Goal: Information Seeking & Learning: Learn about a topic

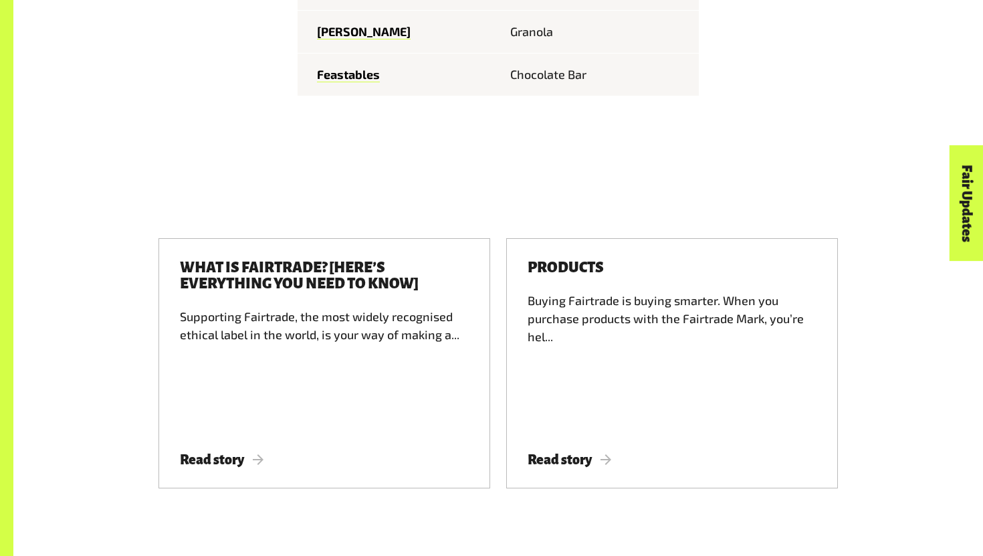
scroll to position [2110, 0]
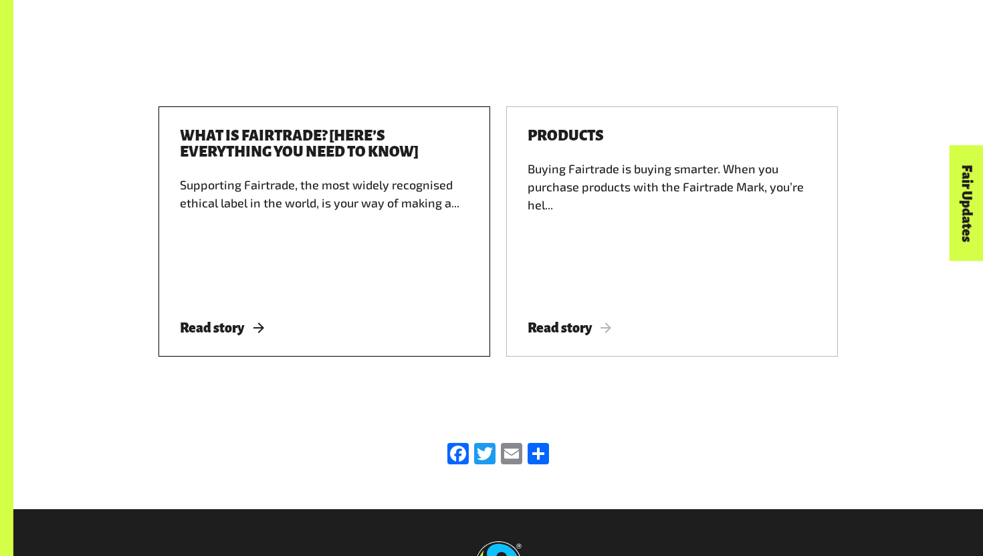
click at [239, 320] on span "Read story" at bounding box center [222, 327] width 84 height 15
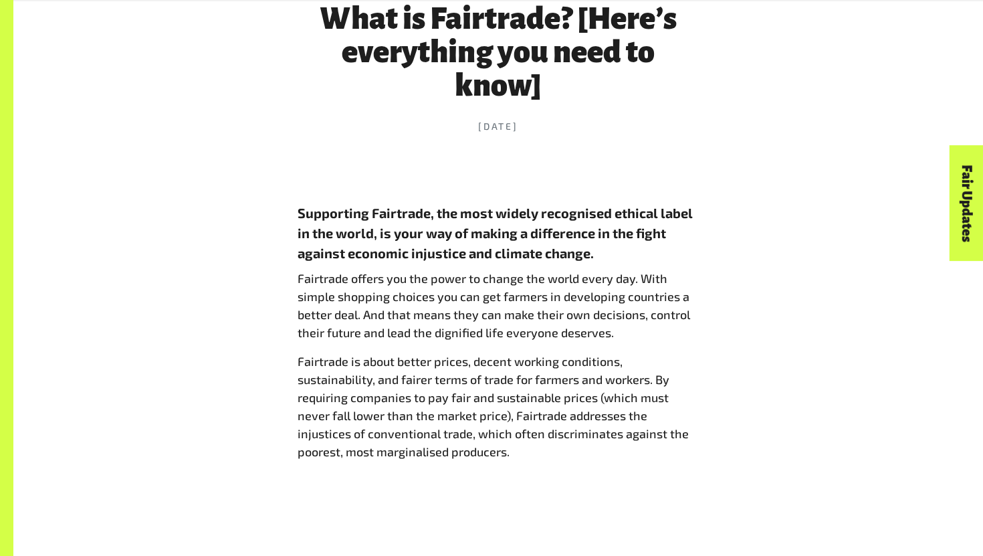
scroll to position [577, 0]
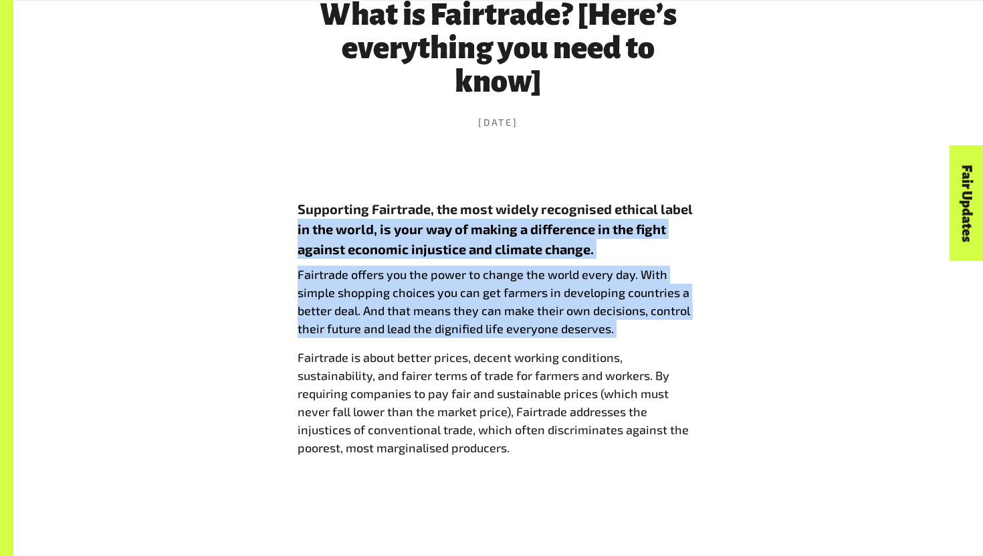
drag, startPoint x: 286, startPoint y: 221, endPoint x: 416, endPoint y: 346, distance: 180.7
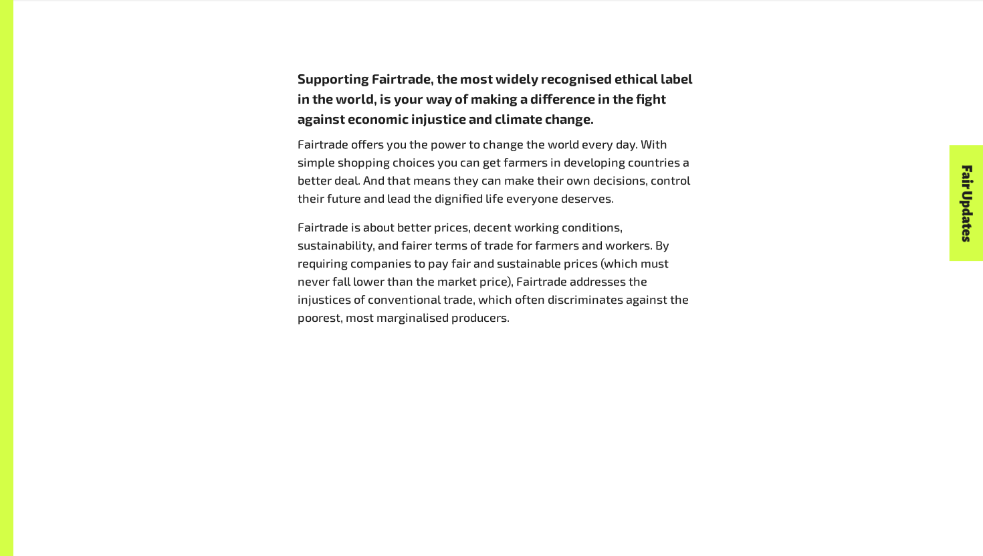
click at [416, 235] on p "Fairtrade is about better prices, decent working conditions, sustainability, an…" at bounding box center [498, 272] width 401 height 108
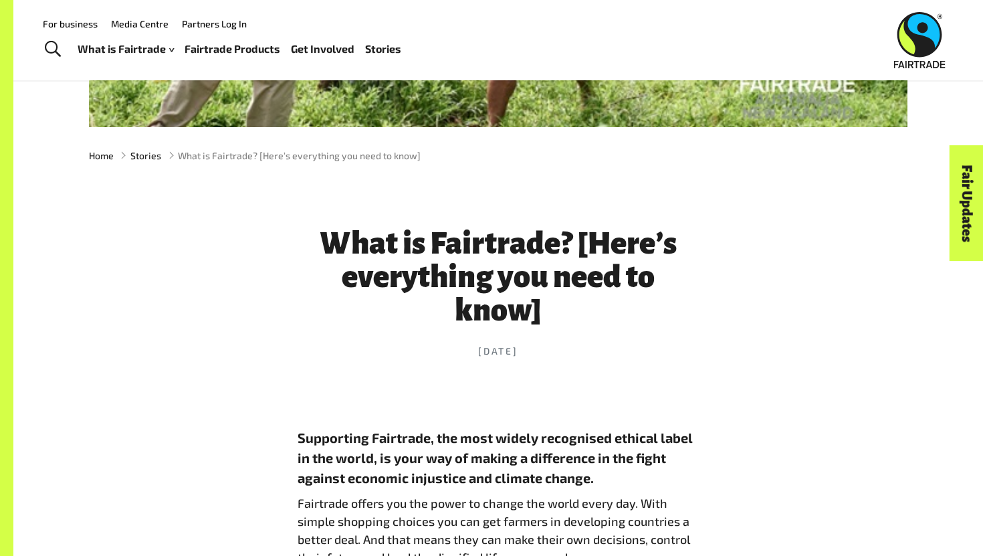
scroll to position [0, 0]
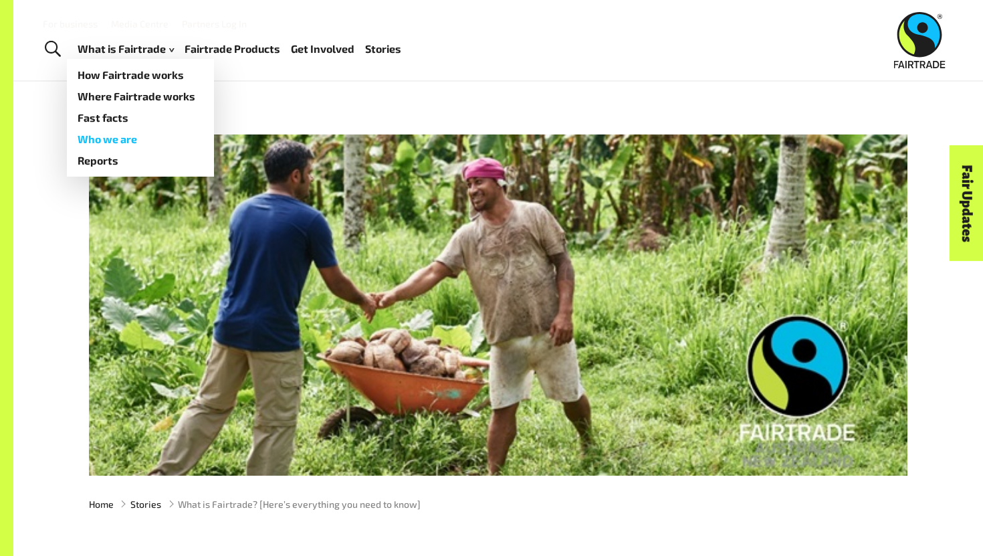
drag, startPoint x: 157, startPoint y: 50, endPoint x: 133, endPoint y: 136, distance: 88.9
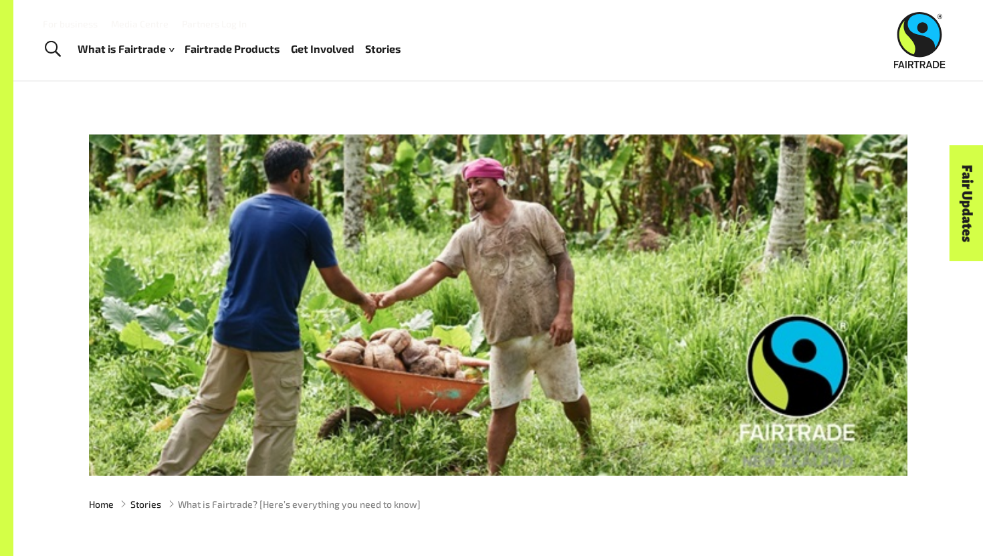
click at [235, 107] on div "Stories" at bounding box center [498, 283] width 835 height 386
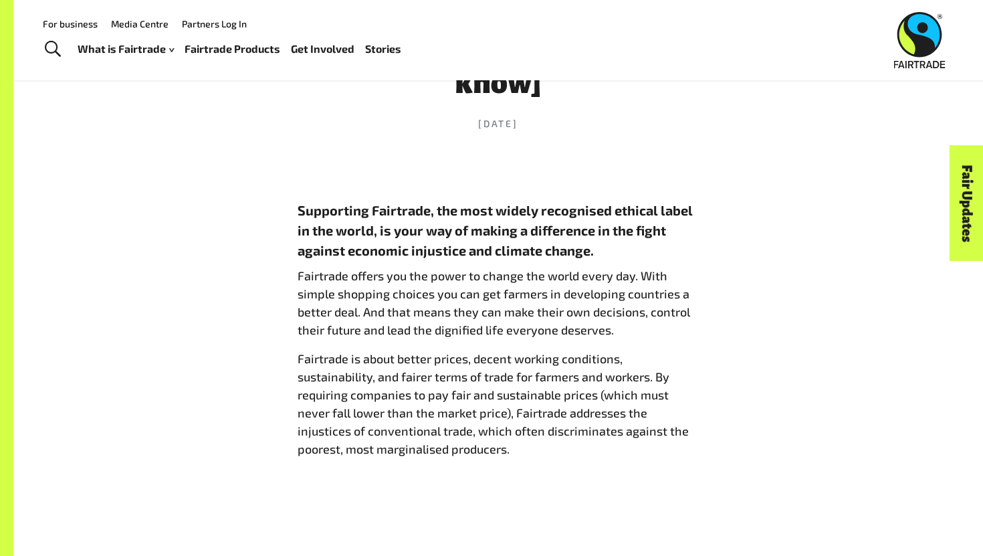
scroll to position [570, 0]
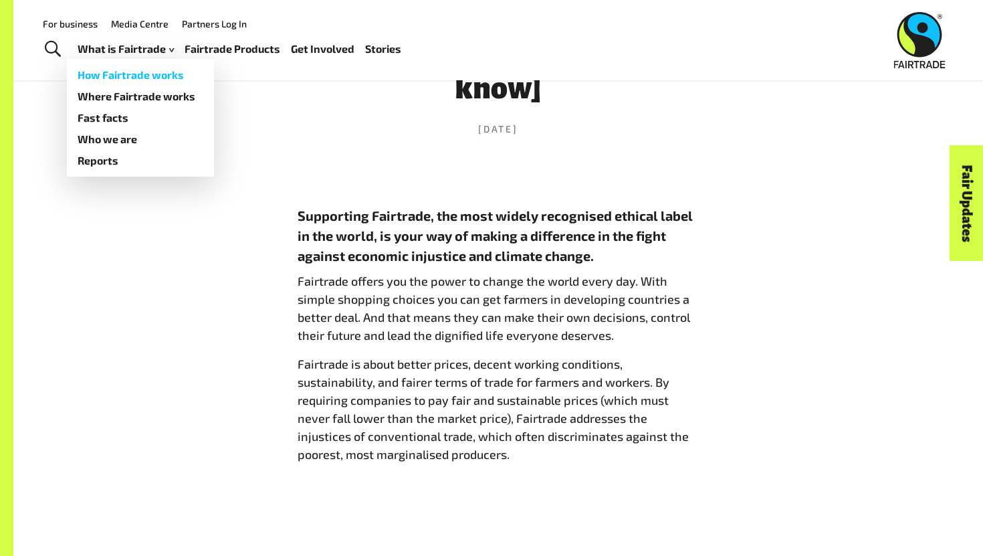
click at [132, 73] on link "How Fairtrade works" at bounding box center [140, 74] width 147 height 21
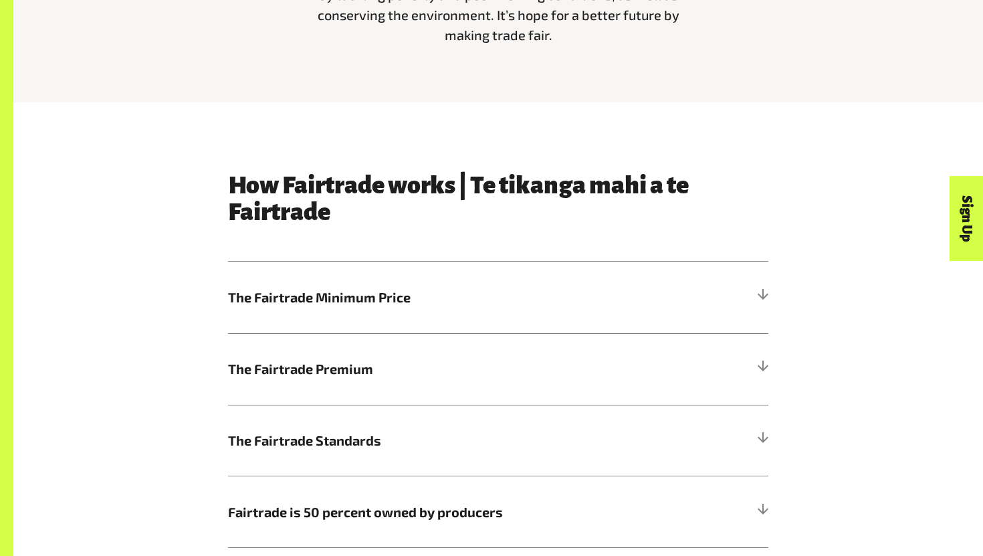
scroll to position [719, 0]
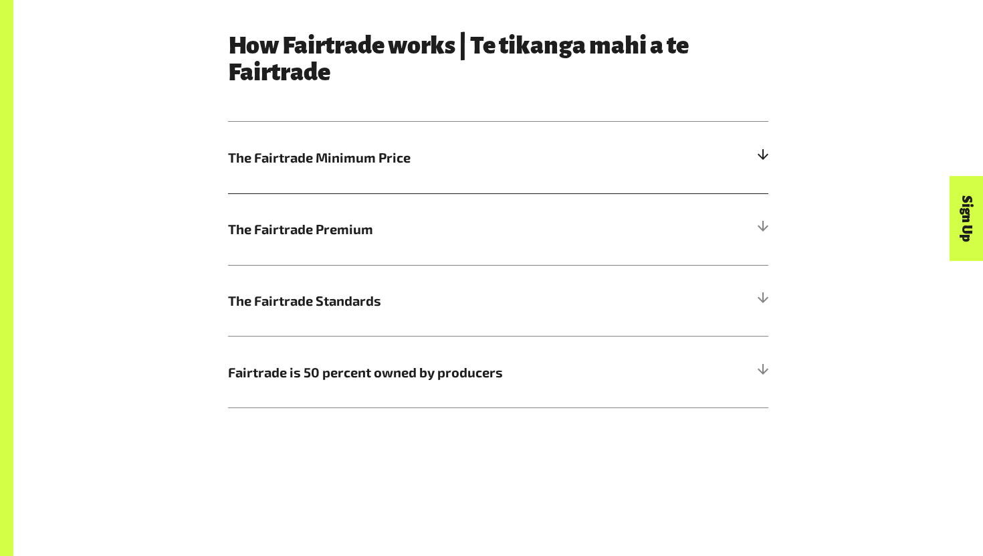
click at [421, 170] on h5 "The Fairtrade Minimum Price" at bounding box center [498, 158] width 540 height 72
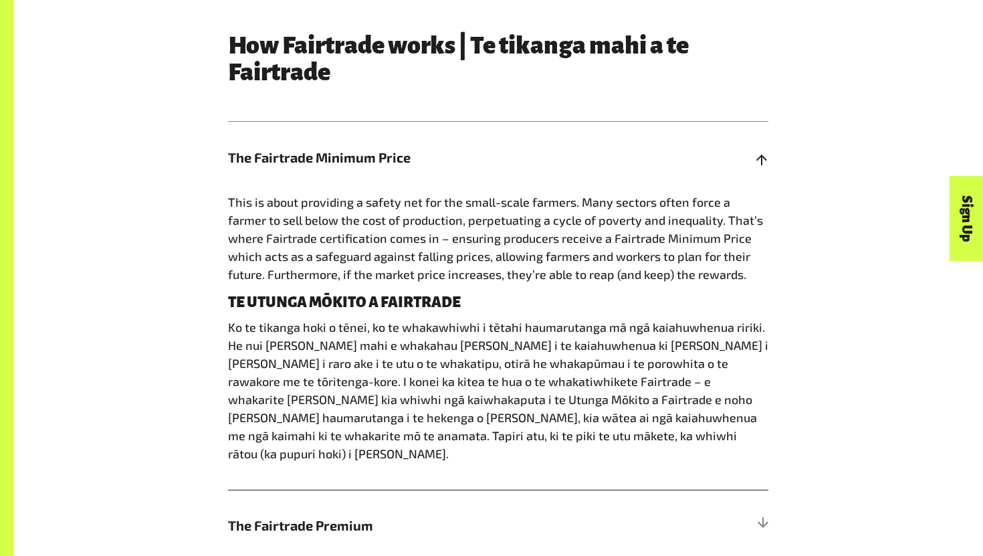
click at [421, 170] on h5 "The Fairtrade Minimum Price" at bounding box center [498, 158] width 540 height 72
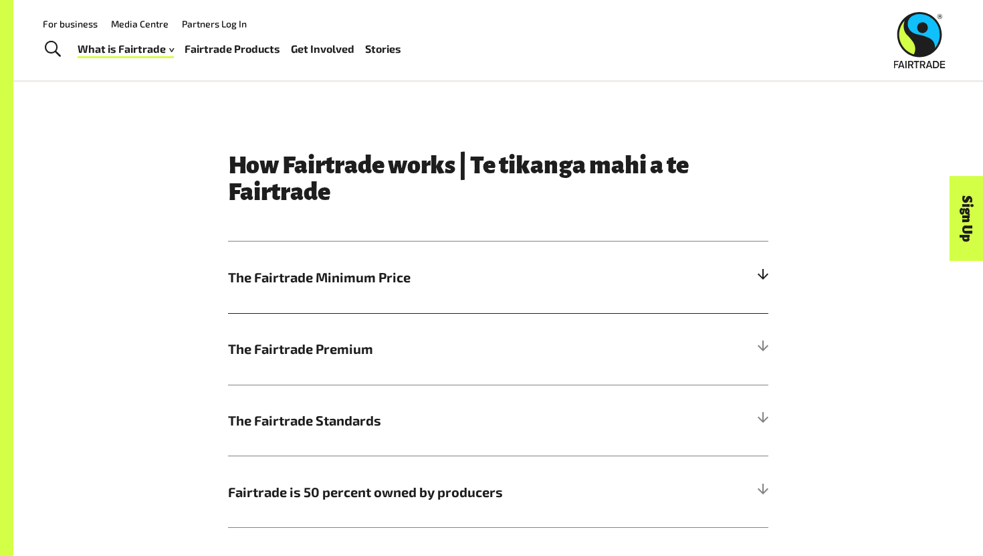
scroll to position [501, 0]
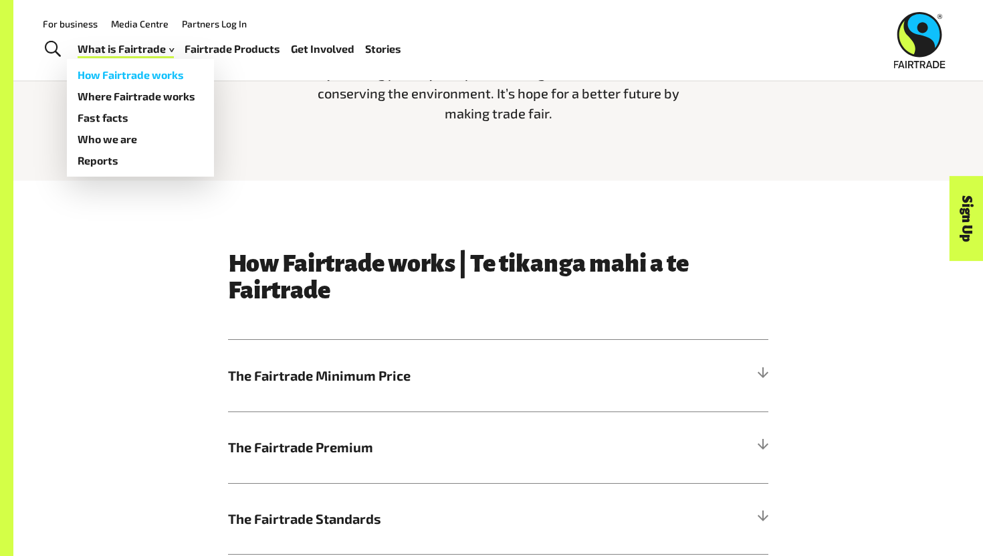
click at [141, 82] on link "How Fairtrade works" at bounding box center [140, 74] width 147 height 21
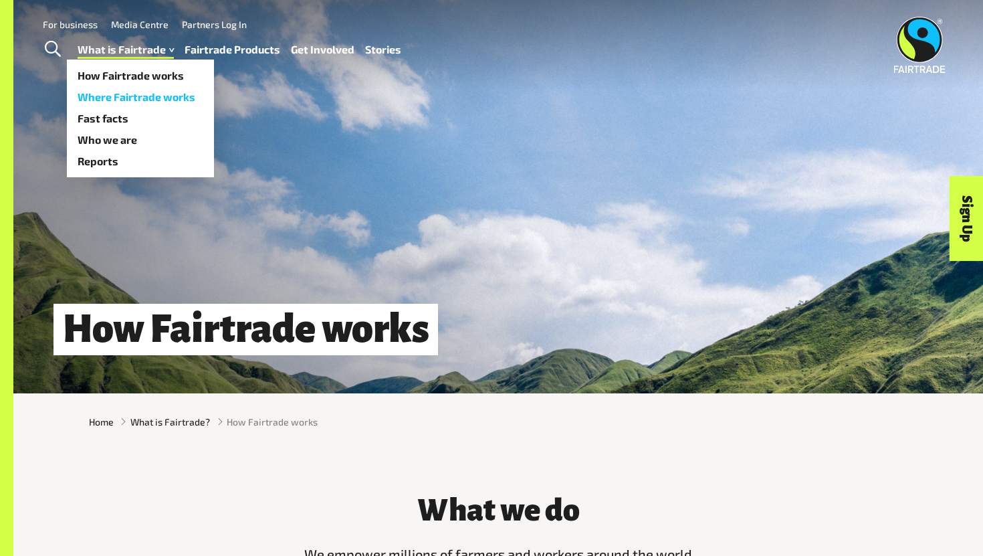
click at [135, 91] on link "Where Fairtrade works" at bounding box center [140, 96] width 147 height 21
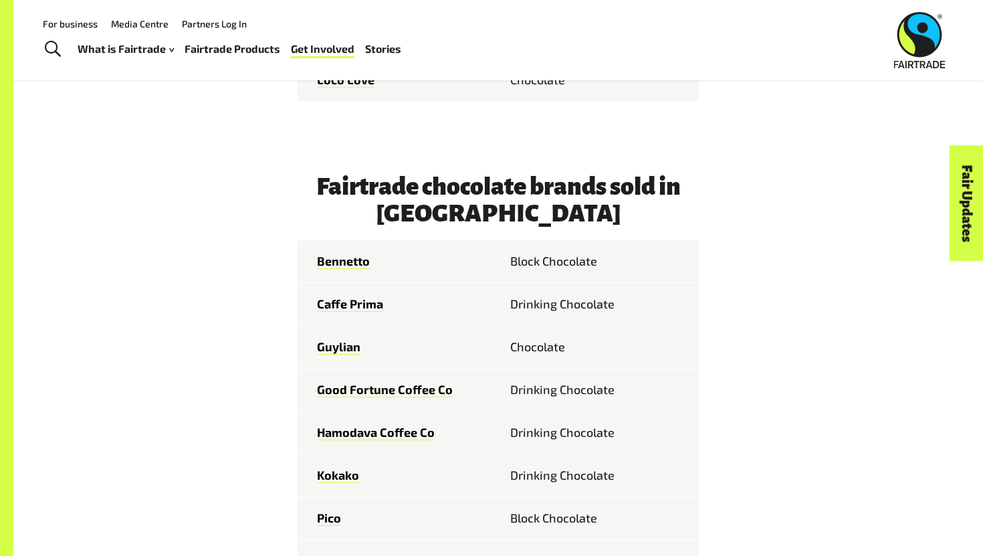
scroll to position [940, 0]
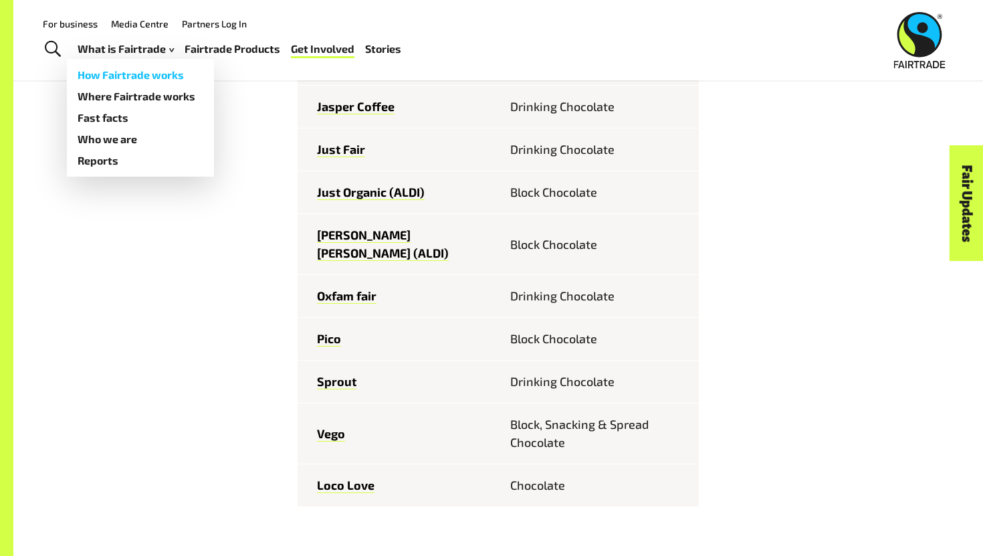
click at [132, 65] on link "How Fairtrade works" at bounding box center [140, 74] width 147 height 21
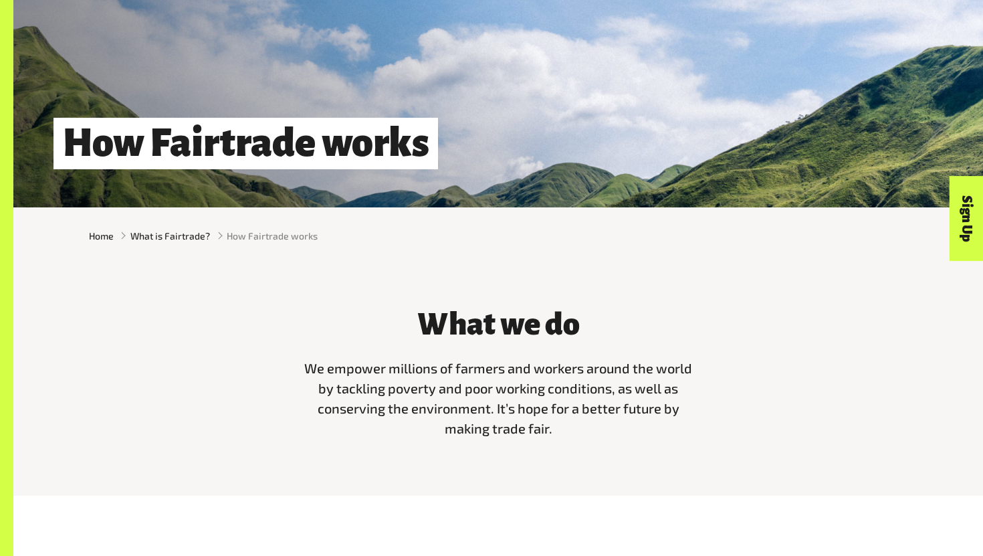
scroll to position [267, 0]
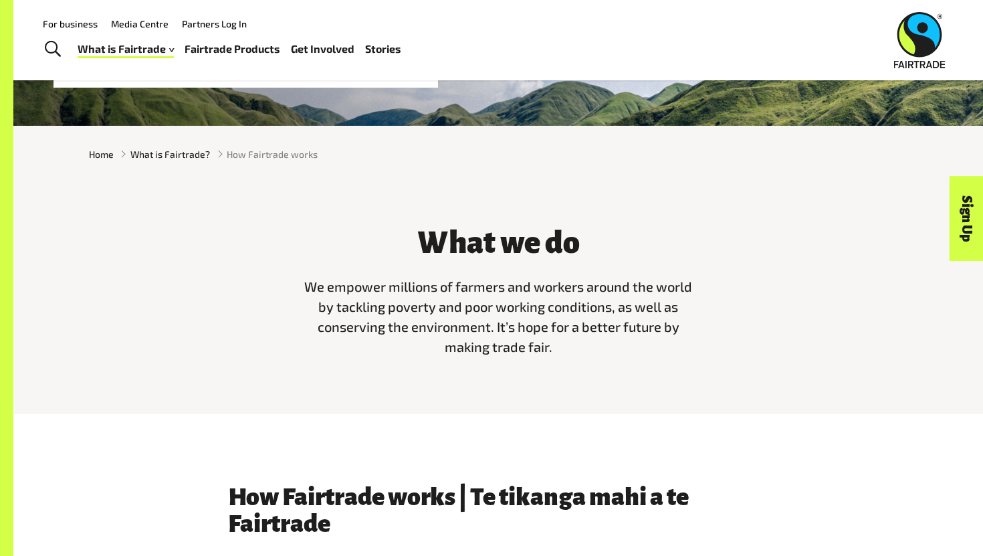
click at [276, 326] on div "What we do We empower millions of farmers and workers around the world by tackl…" at bounding box center [498, 288] width 835 height 158
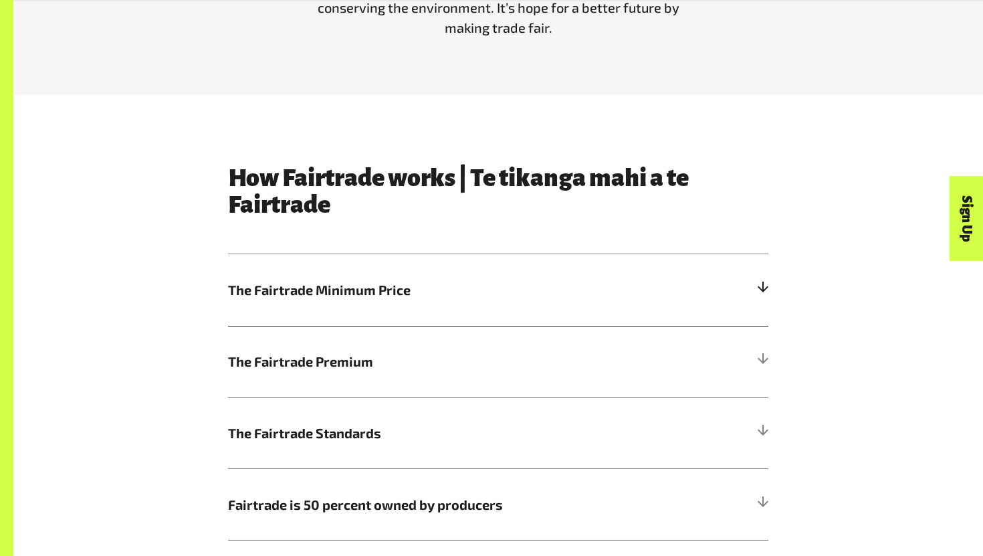
scroll to position [588, 0]
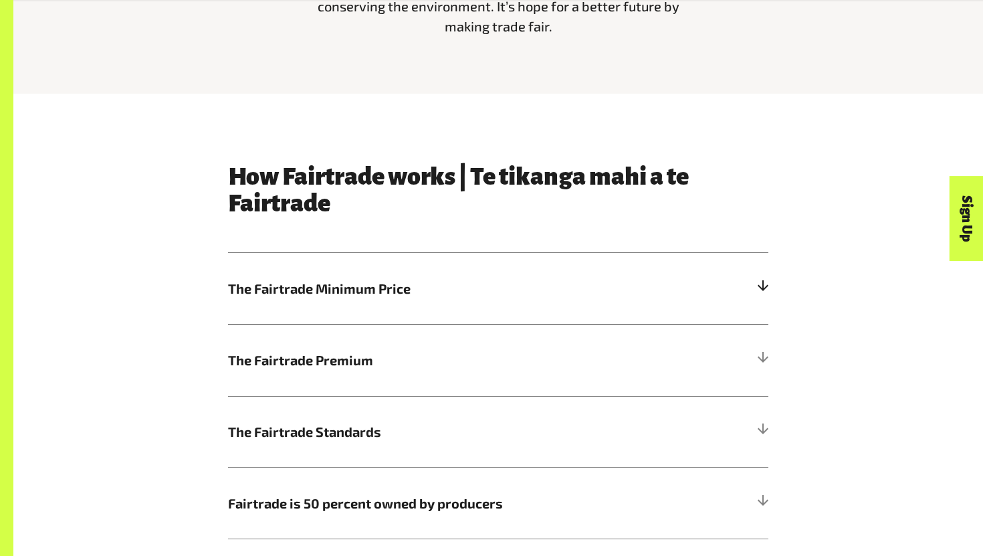
click at [295, 296] on span "The Fairtrade Minimum Price" at bounding box center [430, 288] width 405 height 20
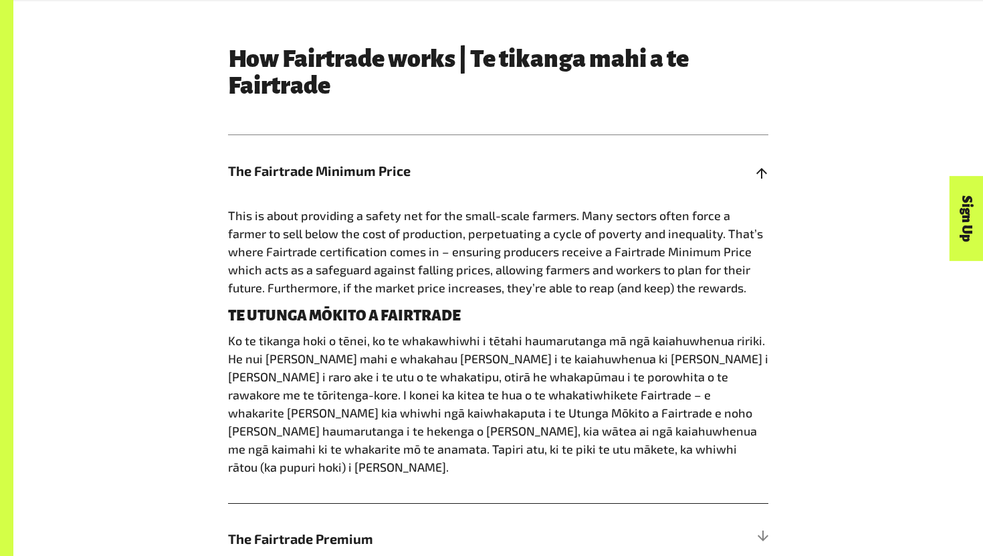
scroll to position [713, 0]
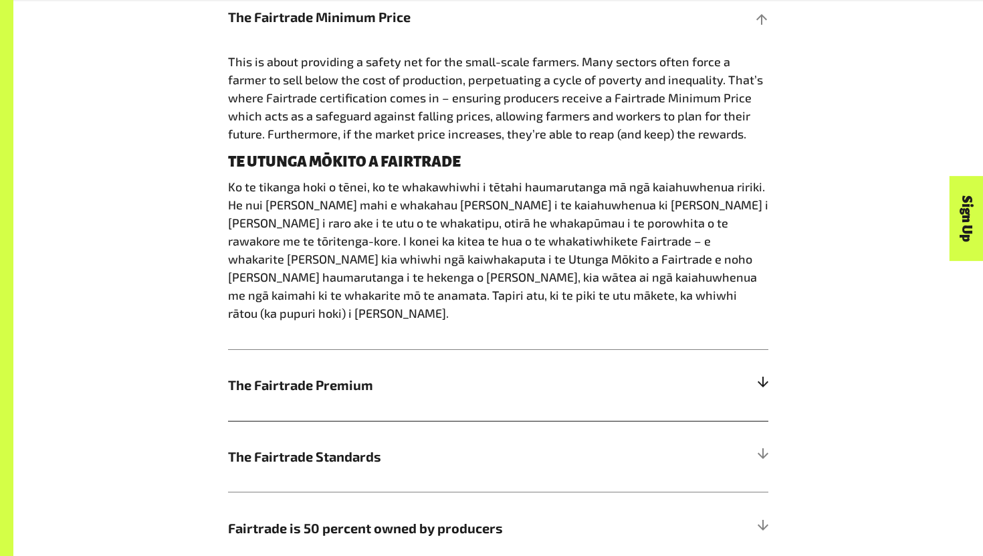
click at [428, 374] on span "The Fairtrade Premium" at bounding box center [430, 384] width 405 height 20
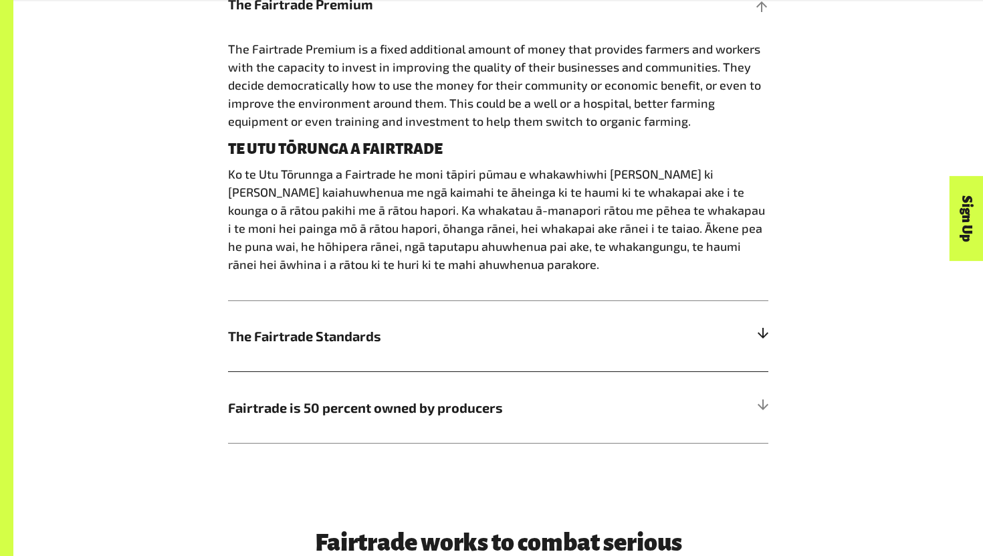
click at [425, 348] on h5 "The Fairtrade Standards" at bounding box center [498, 336] width 540 height 72
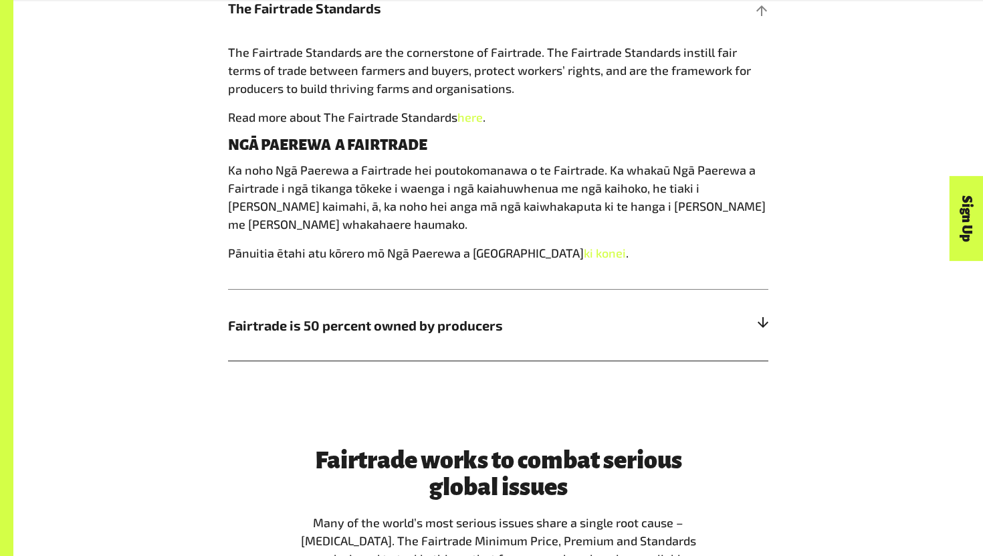
scroll to position [1008, 0]
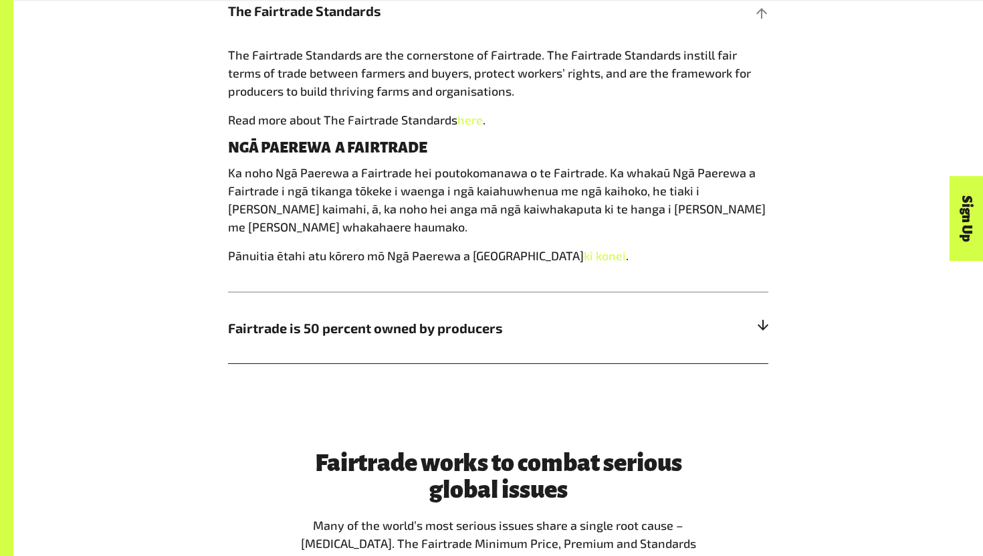
click at [423, 348] on h5 "Fairtrade is 50 percent owned by producers" at bounding box center [498, 328] width 540 height 72
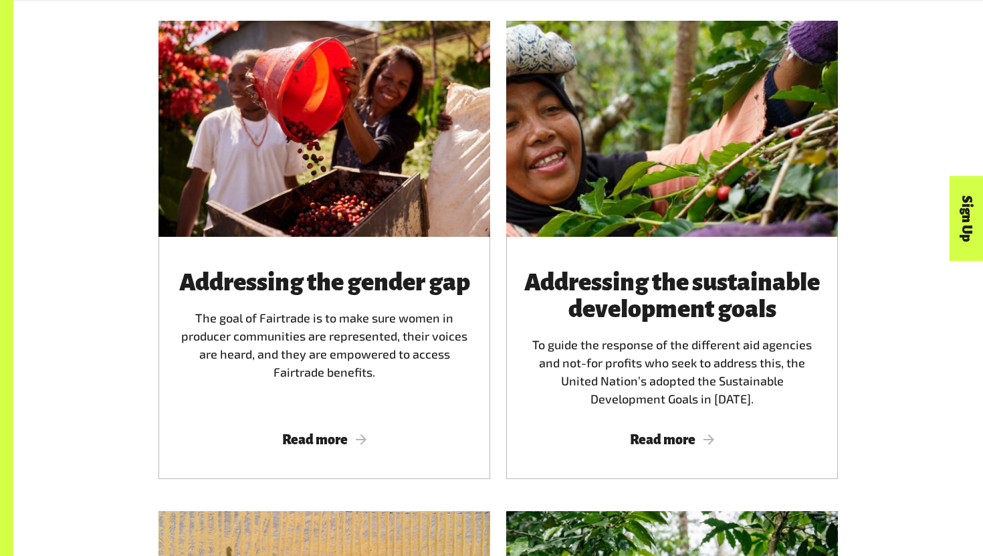
scroll to position [1725, 0]
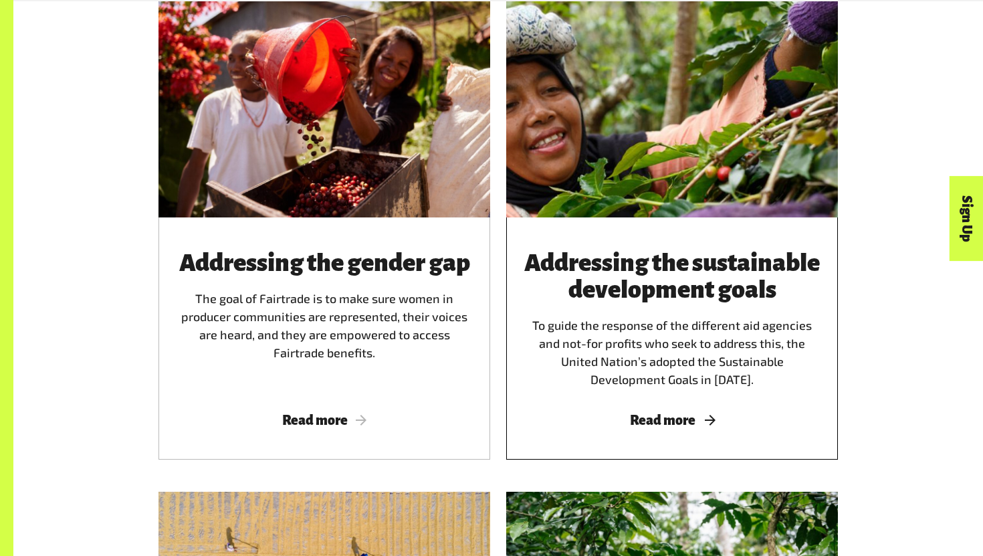
click at [659, 413] on span "Read more" at bounding box center [672, 420] width 300 height 15
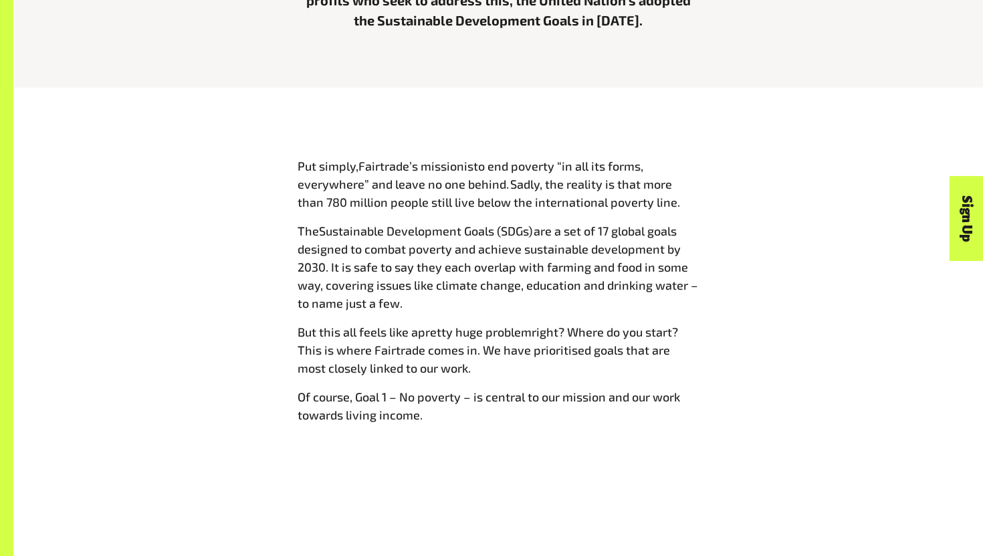
scroll to position [609, 0]
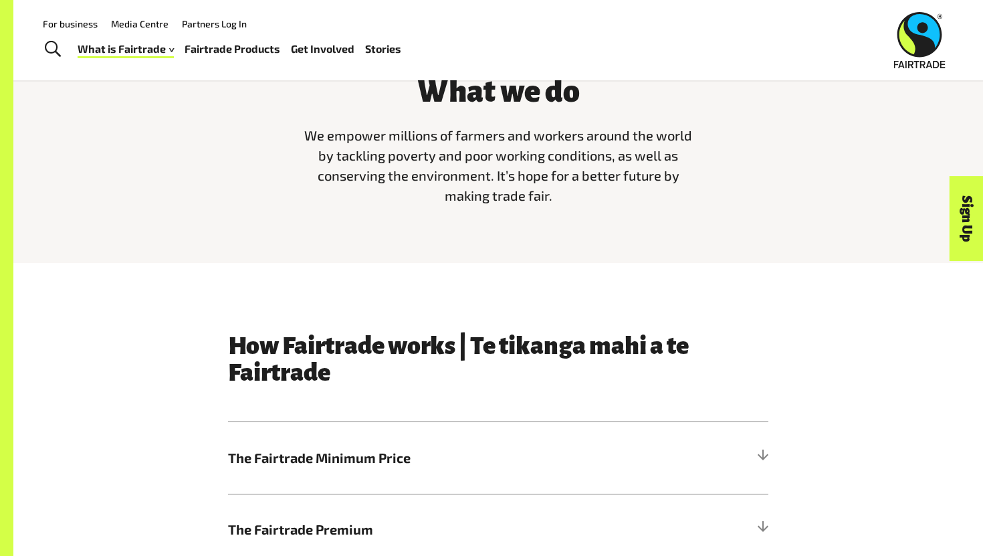
scroll to position [484, 0]
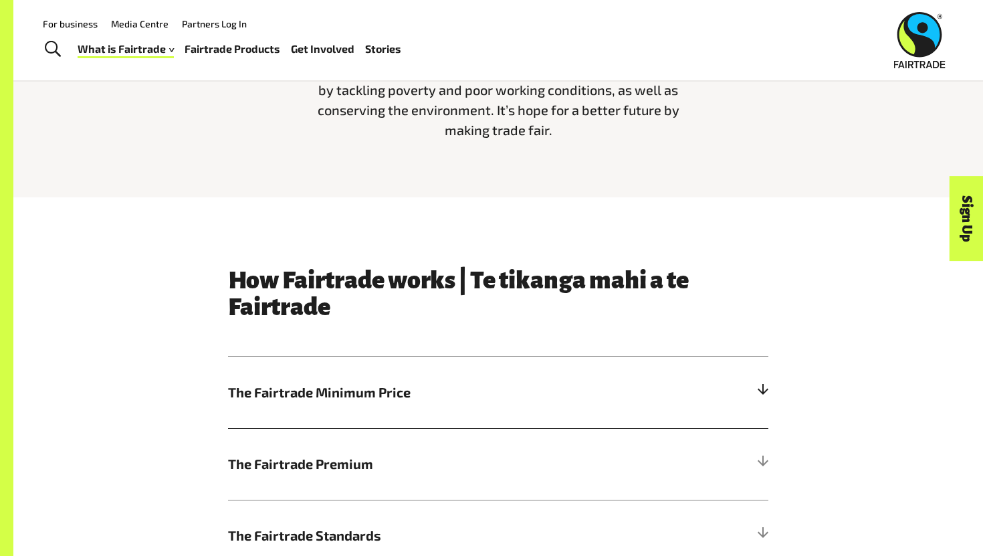
click at [281, 403] on h5 "The Fairtrade Minimum Price" at bounding box center [498, 392] width 540 height 72
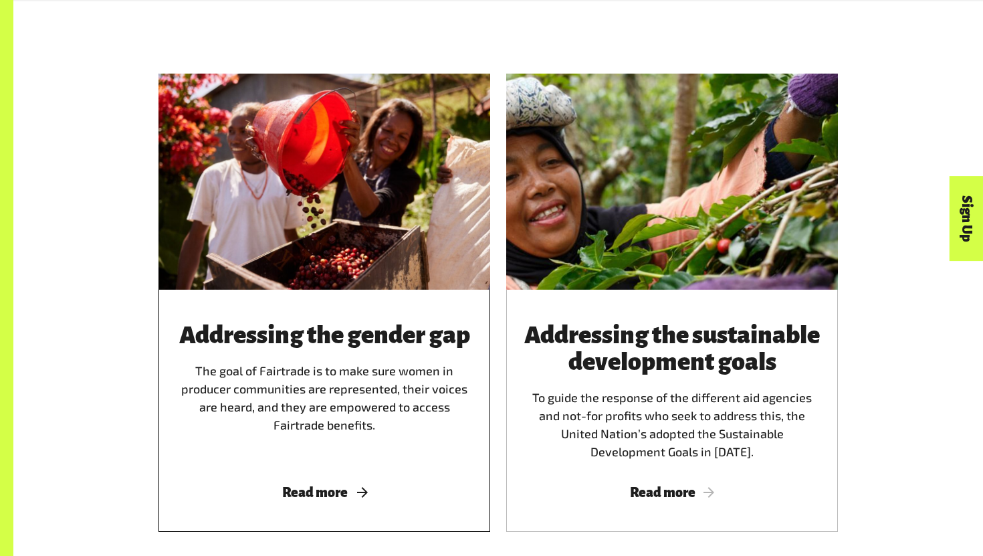
scroll to position [1679, 0]
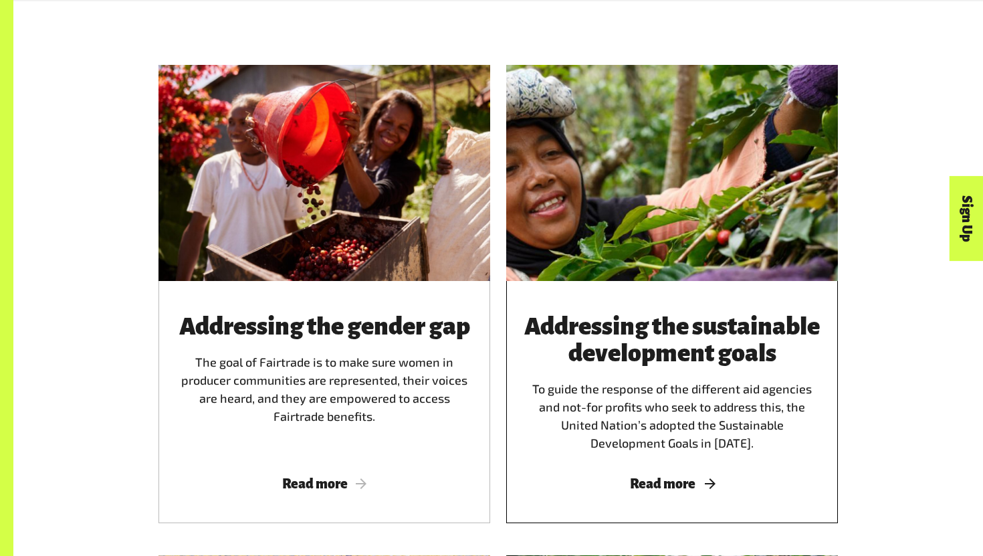
click at [619, 405] on div "Addressing the sustainable development goals To guide the response of the diffe…" at bounding box center [672, 382] width 300 height 139
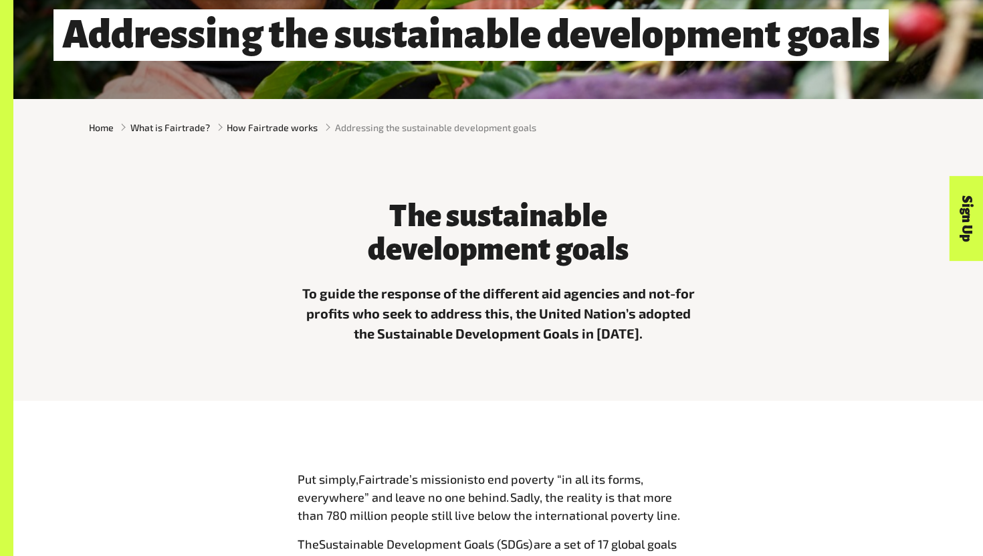
scroll to position [366, 0]
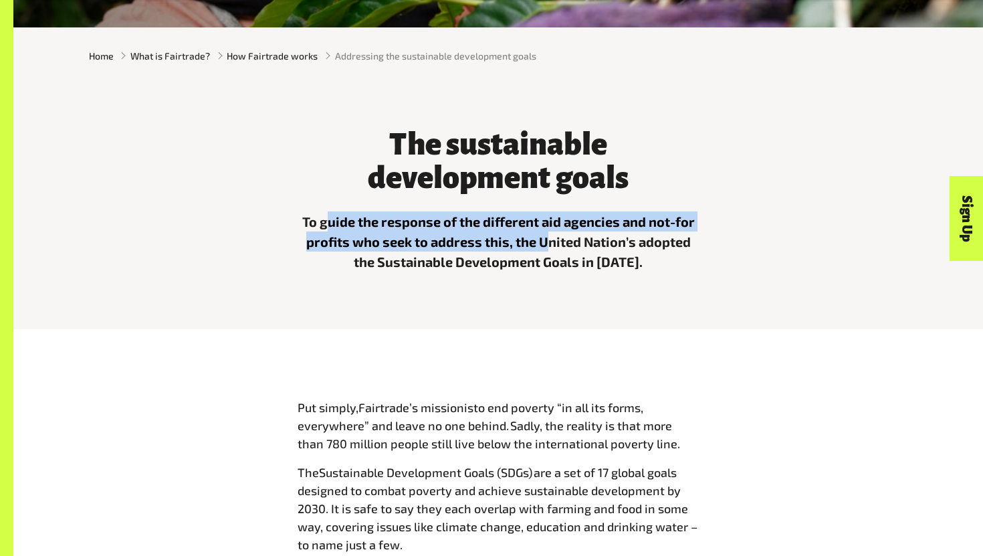
drag, startPoint x: 328, startPoint y: 230, endPoint x: 548, endPoint y: 231, distance: 220.0
click at [548, 231] on p "To guide the response of the different aid agencies and not-for profits who see…" at bounding box center [498, 241] width 401 height 60
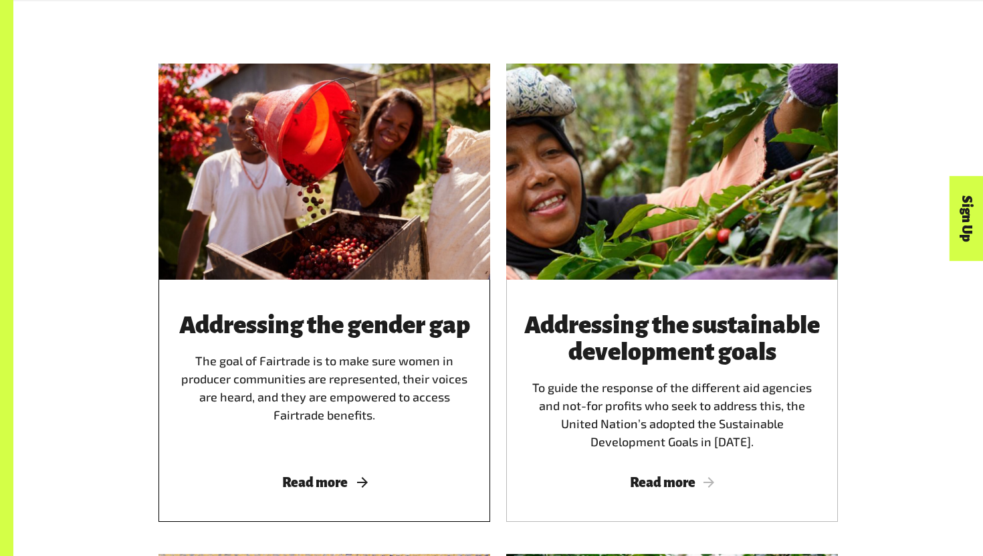
scroll to position [1455, 0]
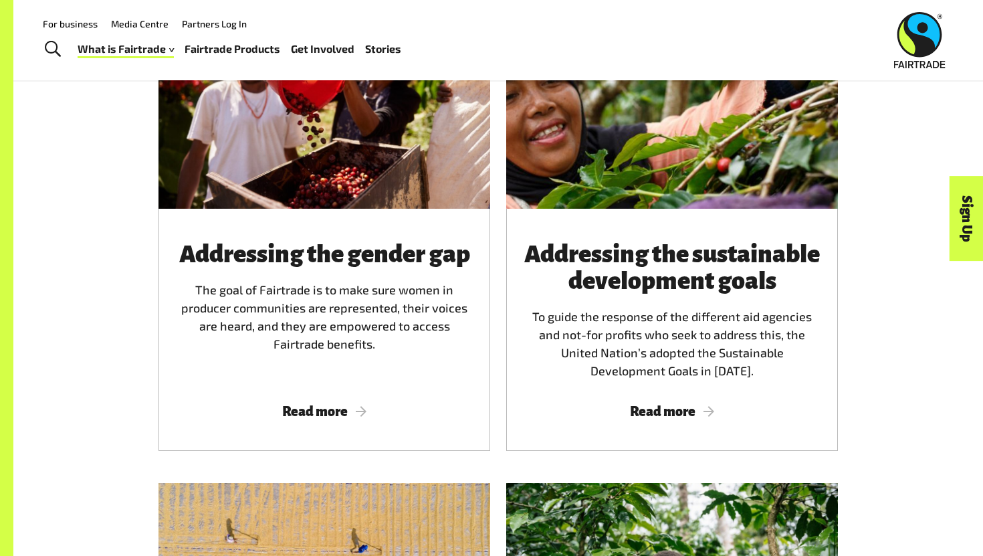
drag, startPoint x: 332, startPoint y: 292, endPoint x: 371, endPoint y: 2, distance: 292.1
